Goal: Task Accomplishment & Management: Use online tool/utility

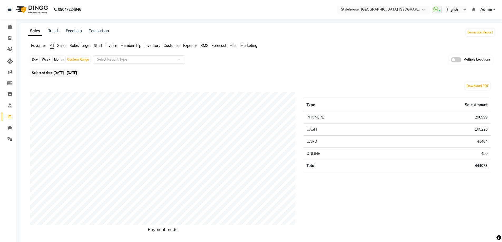
click at [374, 8] on input "text" at bounding box center [378, 9] width 76 height 5
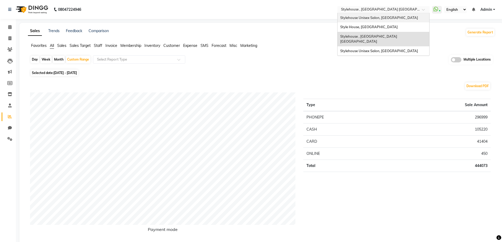
click at [376, 17] on span "Stylehouse Unisex Salon, [GEOGRAPHIC_DATA]" at bounding box center [379, 18] width 78 height 4
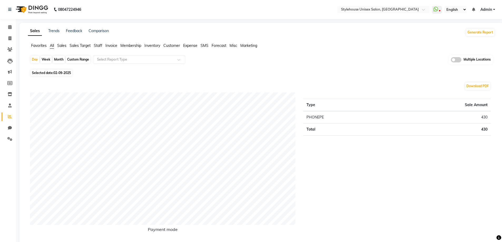
click at [75, 58] on div "Custom Range" at bounding box center [78, 59] width 24 height 7
select select "9"
select select "2025"
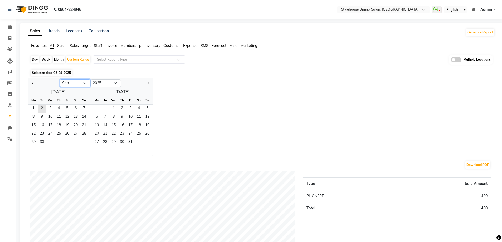
click at [72, 82] on select "Jan Feb Mar Apr May Jun [DATE] Aug Sep Oct Nov Dec" at bounding box center [75, 83] width 31 height 8
select select "8"
click at [60, 79] on select "Jan Feb Mar Apr May Jun [DATE] Aug Sep Oct Nov Dec" at bounding box center [75, 83] width 31 height 8
click at [67, 107] on span "1" at bounding box center [67, 109] width 8 height 8
click at [84, 141] on span "31" at bounding box center [84, 142] width 8 height 8
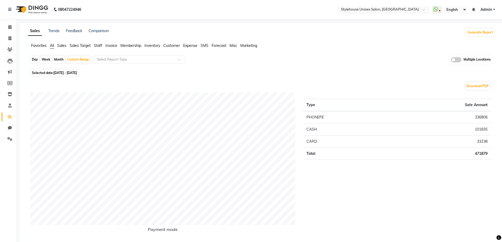
click at [377, 7] on div "× Stylehouse Unisex Salon, Old Lic Colony" at bounding box center [380, 9] width 78 height 5
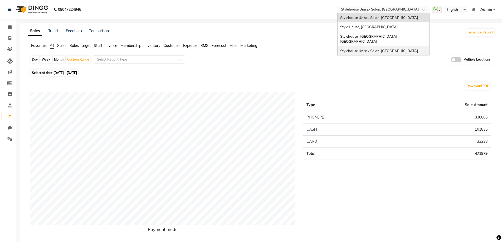
click at [381, 49] on span "Stylehouse Unisex Salon, [GEOGRAPHIC_DATA]" at bounding box center [379, 51] width 78 height 4
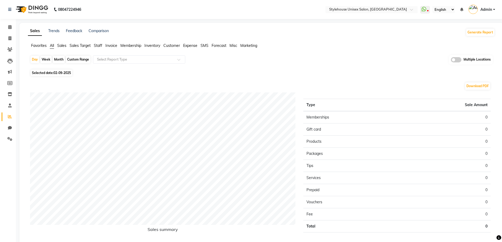
click at [76, 59] on div "Custom Range" at bounding box center [78, 59] width 24 height 7
select select "9"
select select "2025"
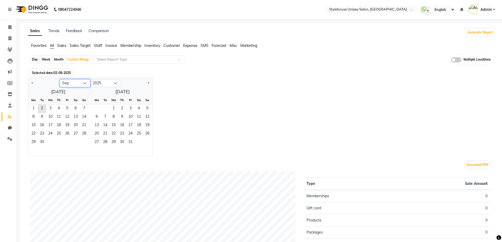
click at [69, 83] on select "Jan Feb Mar Apr May Jun [DATE] Aug Sep Oct Nov Dec" at bounding box center [75, 83] width 31 height 8
select select "8"
click at [60, 79] on select "Jan Feb Mar Apr May Jun [DATE] Aug Sep Oct Nov Dec" at bounding box center [75, 83] width 31 height 8
click at [67, 107] on span "1" at bounding box center [67, 109] width 8 height 8
click at [85, 141] on span "31" at bounding box center [84, 142] width 8 height 8
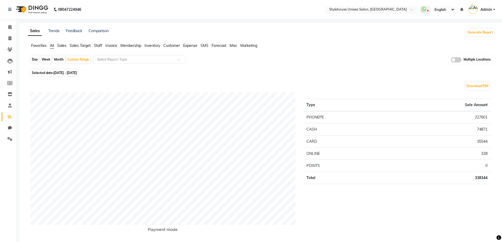
click at [368, 7] on input "text" at bounding box center [366, 9] width 76 height 5
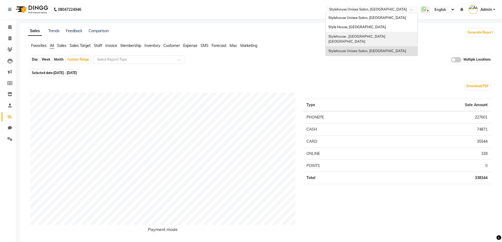
click at [360, 36] on span "Stylehouse , [GEOGRAPHIC_DATA] [GEOGRAPHIC_DATA]" at bounding box center [357, 38] width 58 height 9
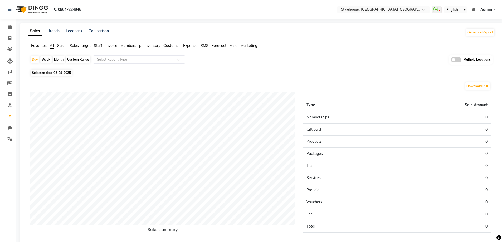
click at [72, 57] on div "Custom Range" at bounding box center [78, 59] width 24 height 7
select select "9"
select select "2025"
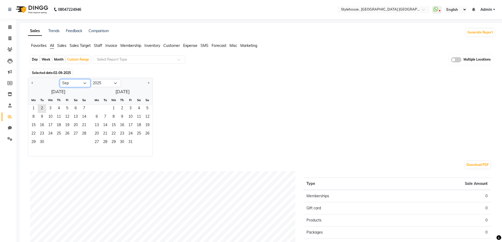
click at [71, 82] on select "Jan Feb Mar Apr May Jun [DATE] Aug Sep Oct Nov Dec" at bounding box center [75, 83] width 31 height 8
select select "8"
click at [60, 79] on select "Jan Feb Mar Apr May Jun [DATE] Aug Sep Oct Nov Dec" at bounding box center [75, 83] width 31 height 8
click at [67, 107] on span "1" at bounding box center [67, 109] width 8 height 8
click at [84, 141] on span "31" at bounding box center [84, 142] width 8 height 8
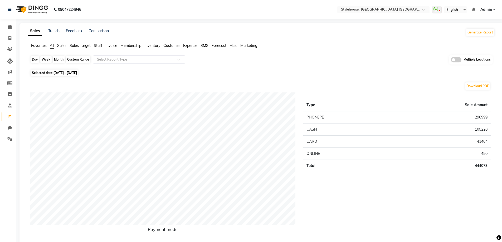
click at [74, 59] on div "Custom Range" at bounding box center [78, 59] width 24 height 7
select select "8"
select select "2025"
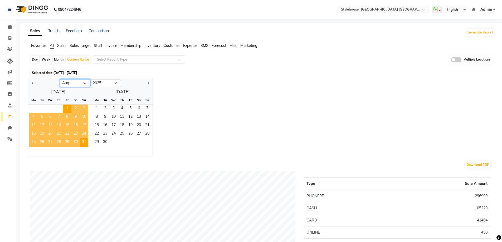
click at [74, 86] on select "Jan Feb Mar Apr May Jun [DATE] Aug Sep Oct Nov Dec" at bounding box center [75, 83] width 31 height 8
select select "7"
click at [60, 79] on select "Jan Feb Mar Apr May Jun [DATE] Aug Sep Oct Nov Dec" at bounding box center [75, 83] width 31 height 8
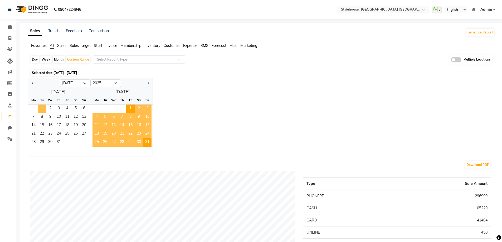
click at [42, 107] on span "1" at bounding box center [42, 109] width 8 height 8
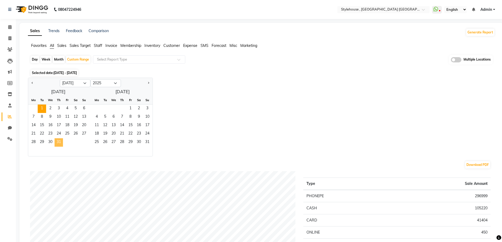
click at [60, 141] on span "31" at bounding box center [59, 142] width 8 height 8
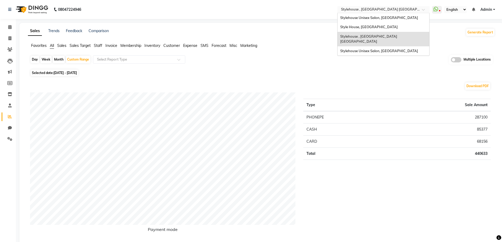
click at [358, 9] on input "text" at bounding box center [378, 9] width 76 height 5
click at [370, 37] on span "Stylehouse , Manahandi Bihar" at bounding box center [369, 38] width 58 height 9
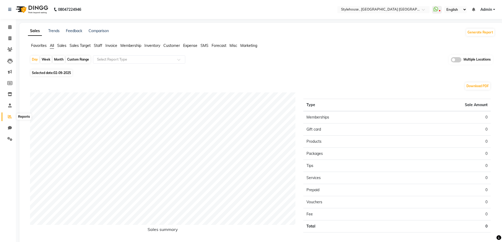
click at [7, 115] on span at bounding box center [9, 117] width 9 height 6
click at [76, 57] on div "Custom Range" at bounding box center [78, 59] width 24 height 7
select select "9"
select select "2025"
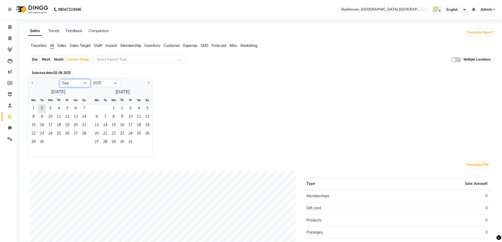
drag, startPoint x: 78, startPoint y: 81, endPoint x: 76, endPoint y: 85, distance: 4.6
click at [78, 81] on select "Jan Feb Mar Apr May Jun [DATE] Aug Sep Oct Nov Dec" at bounding box center [75, 83] width 31 height 8
select select "8"
click at [60, 79] on select "Jan Feb Mar Apr May Jun [DATE] Aug Sep Oct Nov Dec" at bounding box center [75, 83] width 31 height 8
drag, startPoint x: 66, startPoint y: 105, endPoint x: 70, endPoint y: 112, distance: 7.8
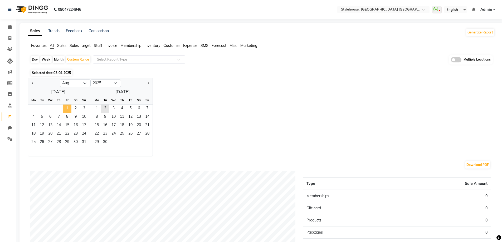
click at [66, 106] on span "1" at bounding box center [67, 109] width 8 height 8
click at [84, 141] on span "31" at bounding box center [84, 142] width 8 height 8
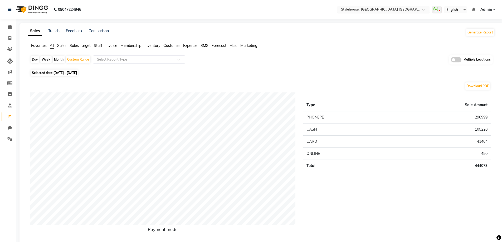
click at [382, 8] on input "text" at bounding box center [378, 9] width 76 height 5
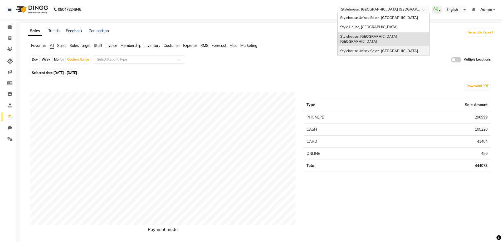
click at [383, 49] on span "Stylehouse Unisex Salon, [GEOGRAPHIC_DATA]" at bounding box center [379, 51] width 78 height 4
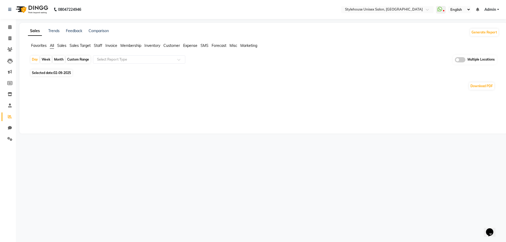
click at [79, 58] on div "Custom Range" at bounding box center [78, 59] width 24 height 7
select select "9"
select select "2025"
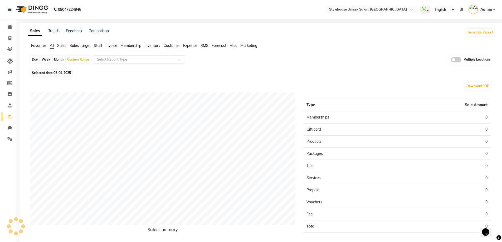
click at [75, 82] on div "Download PDF" at bounding box center [260, 86] width 460 height 8
click at [77, 60] on div "Custom Range" at bounding box center [78, 59] width 24 height 7
select select "9"
select select "2025"
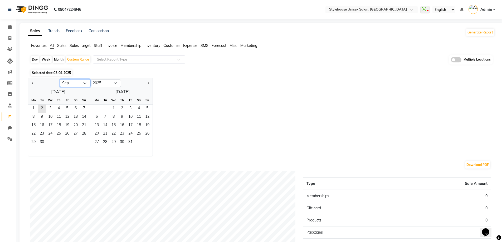
click at [79, 82] on select "Jan Feb Mar Apr May Jun [DATE] Aug Sep Oct Nov Dec" at bounding box center [75, 83] width 31 height 8
select select "8"
click at [60, 79] on select "Jan Feb Mar Apr May Jun [DATE] Aug Sep Oct Nov Dec" at bounding box center [75, 83] width 31 height 8
click at [66, 107] on span "1" at bounding box center [67, 109] width 8 height 8
click at [86, 142] on span "31" at bounding box center [84, 142] width 8 height 8
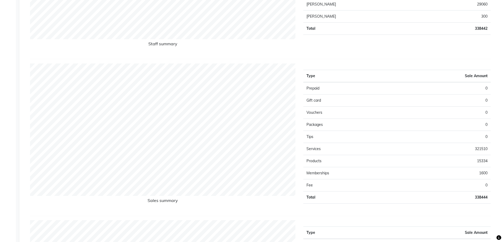
scroll to position [395, 0]
